Goal: Check status: Check status

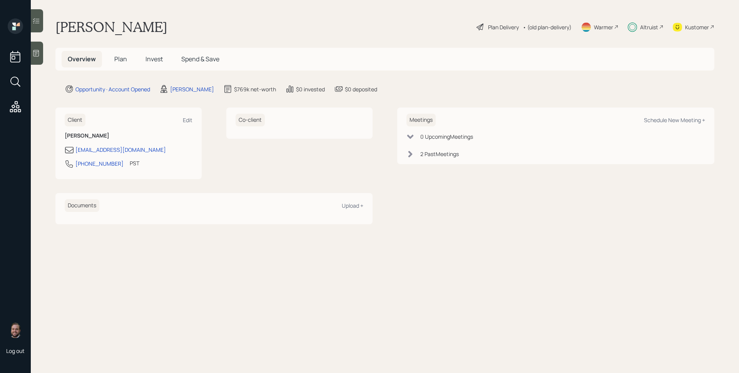
click at [115, 59] on span "Plan" at bounding box center [120, 59] width 13 height 8
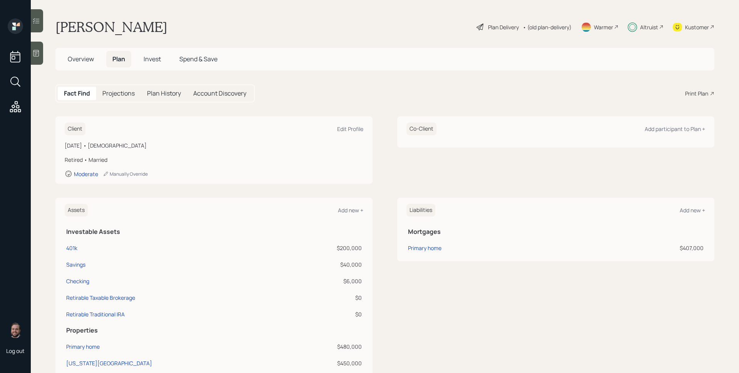
click at [154, 61] on span "Invest" at bounding box center [152, 59] width 17 height 8
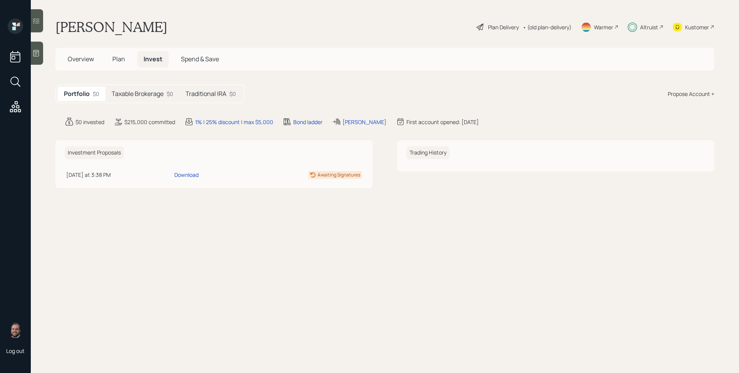
click at [153, 97] on h5 "Taxable Brokerage" at bounding box center [138, 93] width 52 height 7
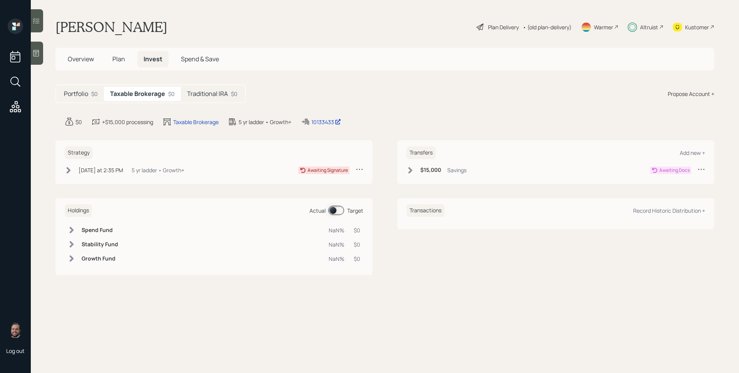
click at [154, 174] on div "[DATE] at 2:35 PM [DATE] 2:35 PM EDT 5 yr ladder • Growth+" at bounding box center [125, 170] width 120 height 10
